Goal: Transaction & Acquisition: Purchase product/service

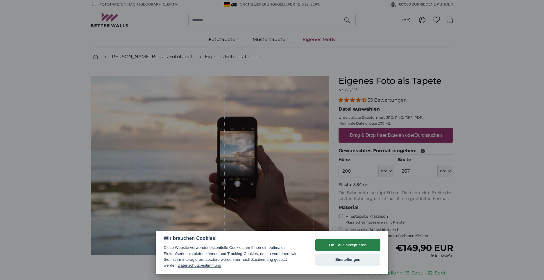
click at [340, 244] on button "OK - alle akzeptieren" at bounding box center [348, 245] width 65 height 12
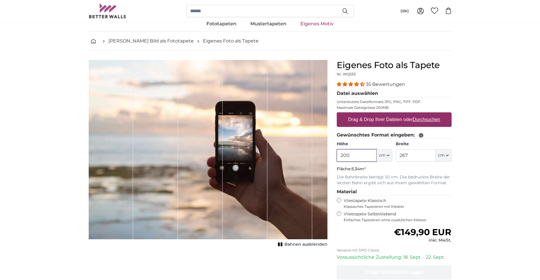
scroll to position [29, 0]
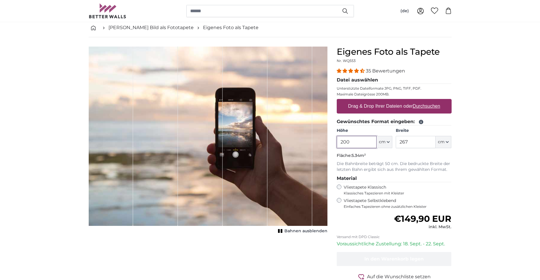
drag, startPoint x: 353, startPoint y: 143, endPoint x: 324, endPoint y: 145, distance: 29.2
click at [324, 145] on product-detail "Abbrechen Bild zuschneiden Bahnen ausblenden Eigenes Foto als Tapete Nr. WQ553 …" at bounding box center [270, 172] width 372 height 271
type input "250"
drag, startPoint x: 397, startPoint y: 144, endPoint x: 382, endPoint y: 146, distance: 15.9
click at [382, 146] on div "Höhe 250 ft cm Centimeter (cm) Inches (inch) Feet (ft. in.) Breite 267 ft cm Ce…" at bounding box center [394, 138] width 115 height 20
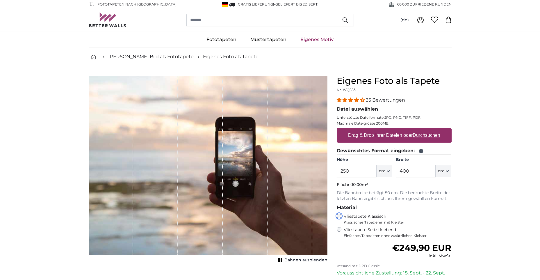
scroll to position [29, 0]
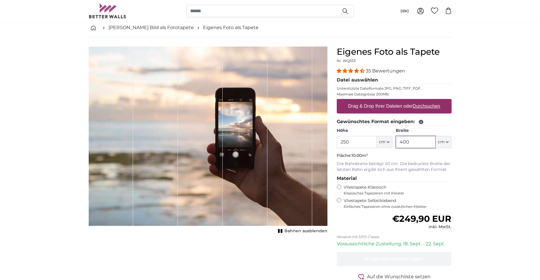
drag, startPoint x: 419, startPoint y: 143, endPoint x: 390, endPoint y: 147, distance: 29.0
click at [390, 147] on div "Höhe 250 ft cm Centimeter (cm) Inches (inch) Feet (ft. in.) Breite 400 ft cm Ce…" at bounding box center [394, 138] width 115 height 20
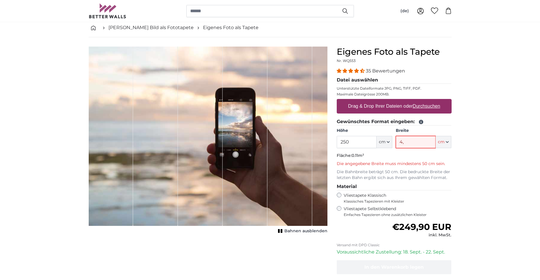
type input "4"
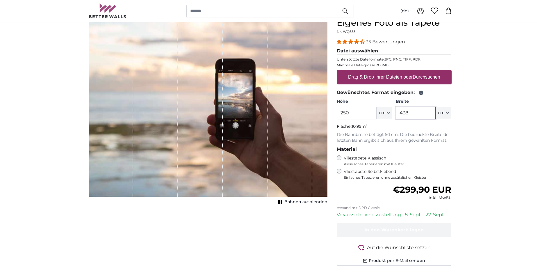
scroll to position [29, 0]
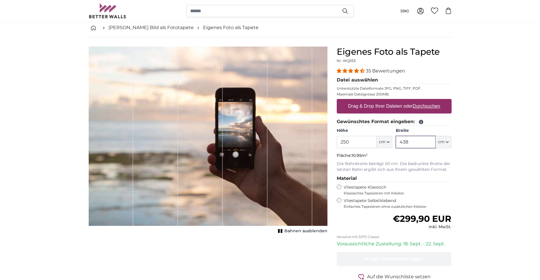
type input "438"
